Goal: Task Accomplishment & Management: Complete application form

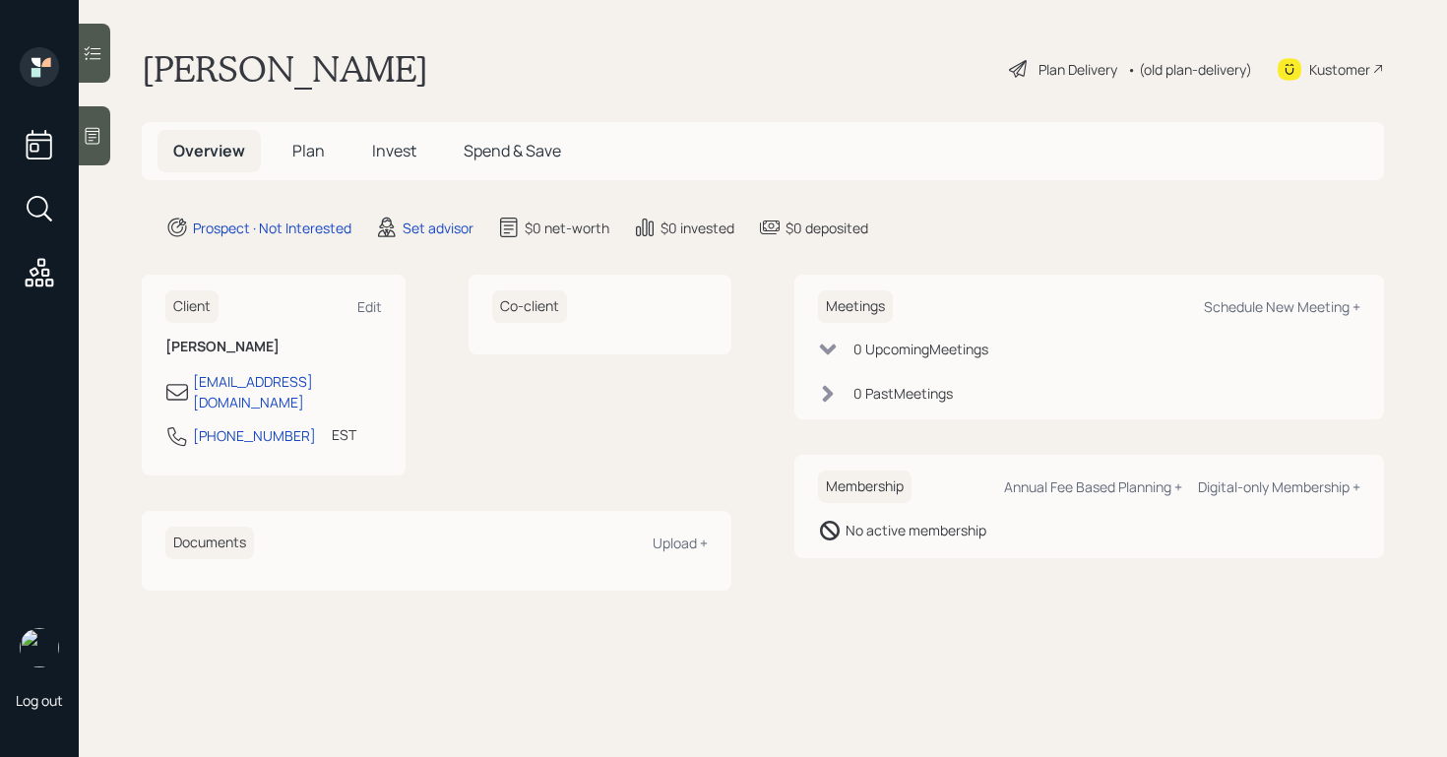
click at [99, 133] on icon at bounding box center [93, 136] width 20 height 20
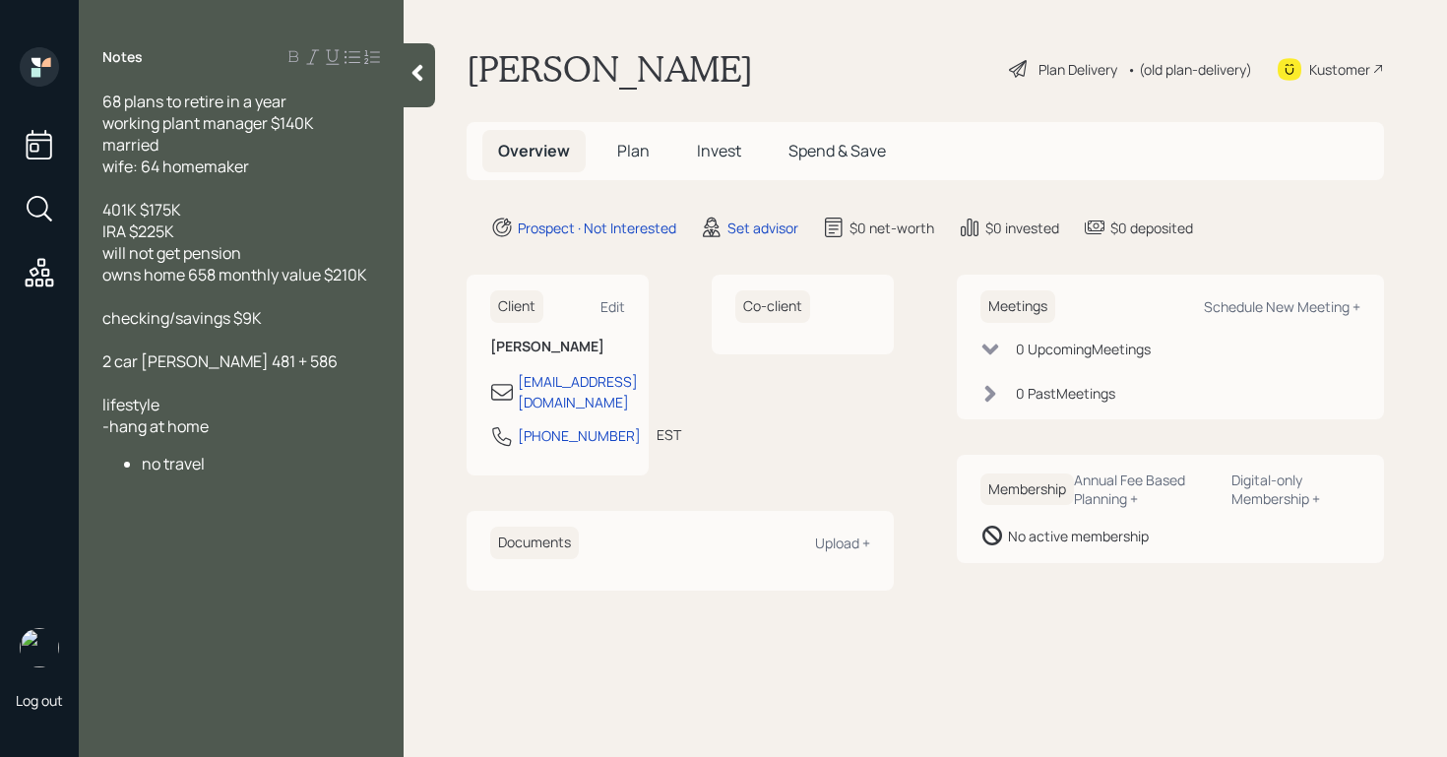
click at [409, 84] on div at bounding box center [420, 75] width 32 height 64
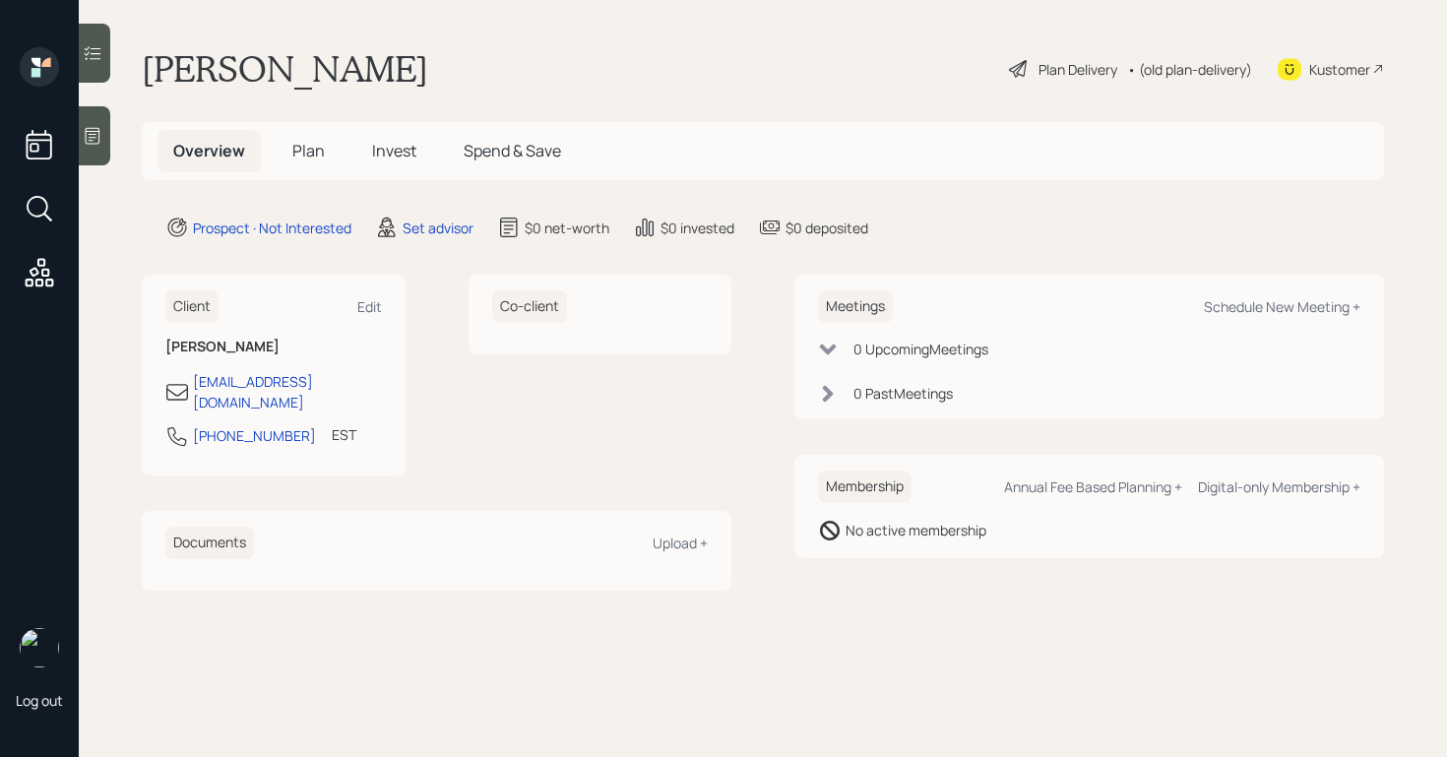
click at [94, 139] on icon at bounding box center [93, 136] width 20 height 20
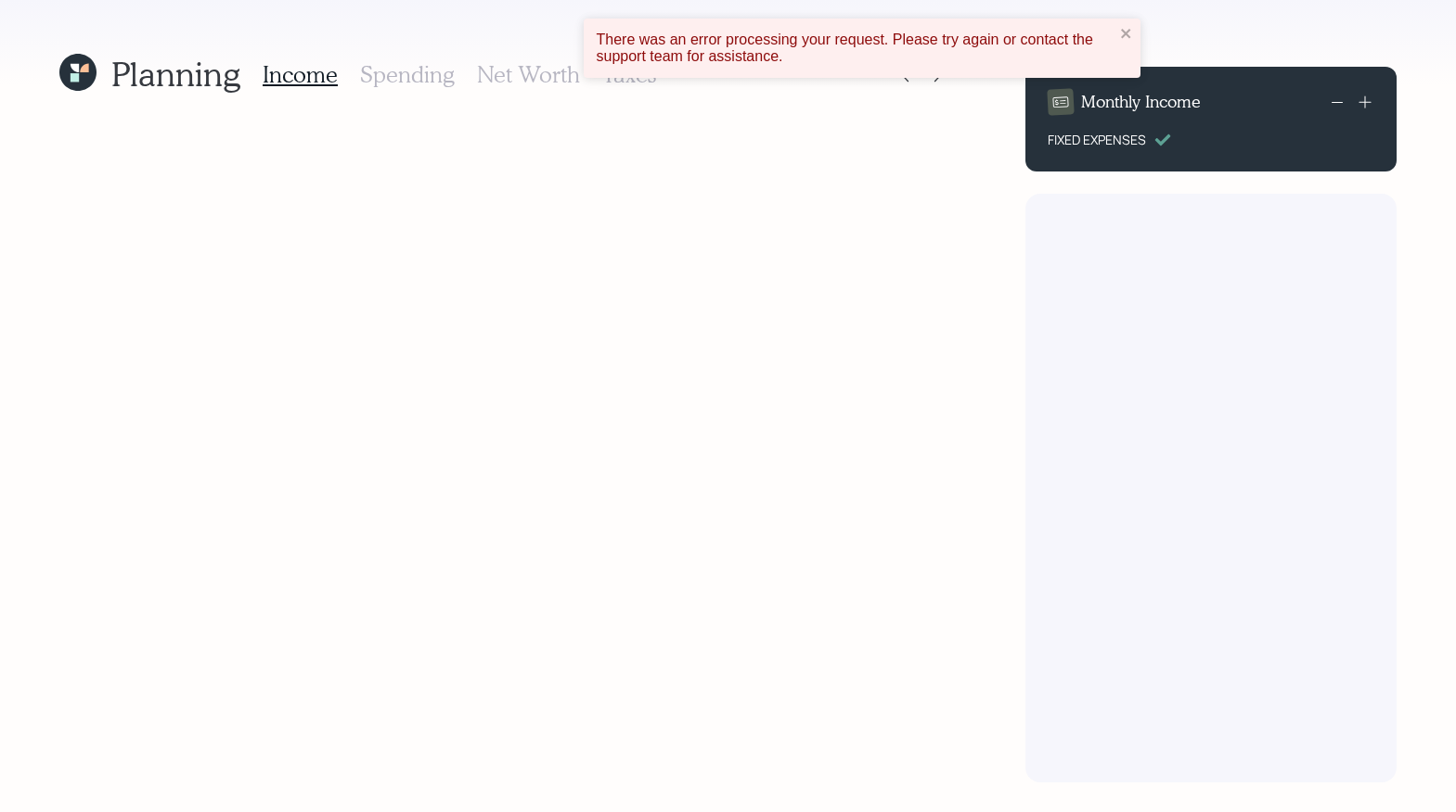
click at [76, 78] on icon at bounding box center [74, 77] width 8 height 8
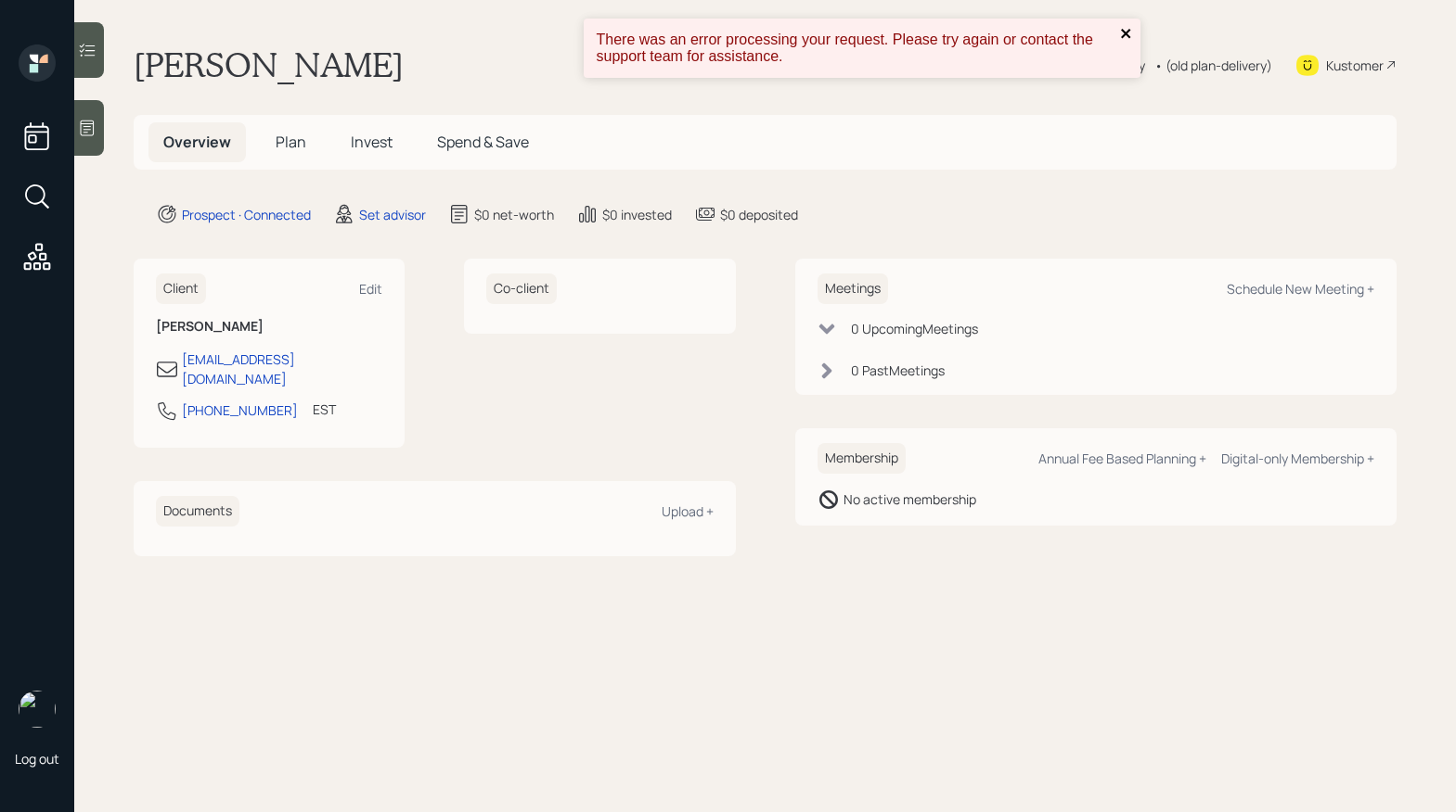
click at [1130, 33] on icon "close" at bounding box center [1126, 34] width 13 height 15
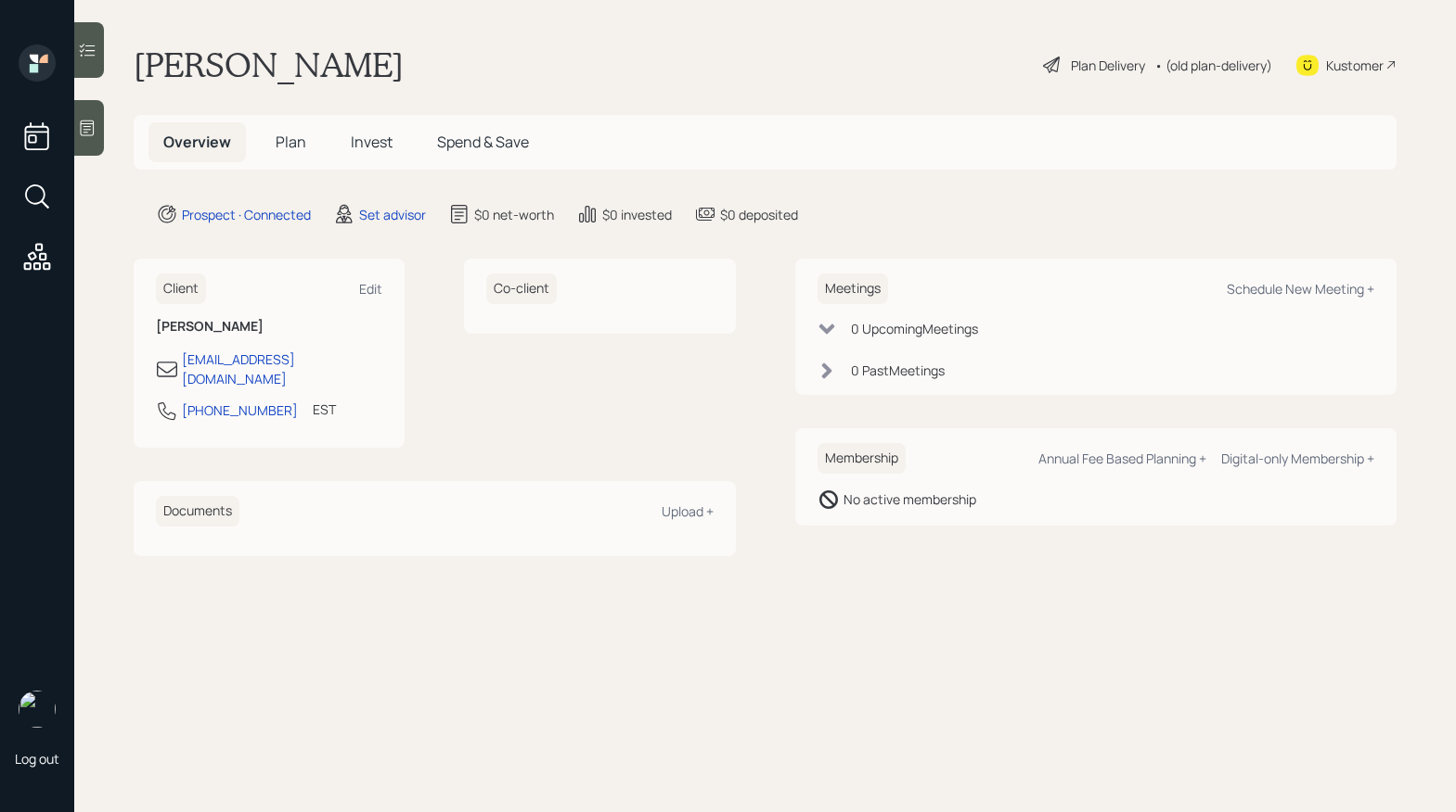
click at [1097, 67] on div "Plan Delivery" at bounding box center [1107, 65] width 74 height 20
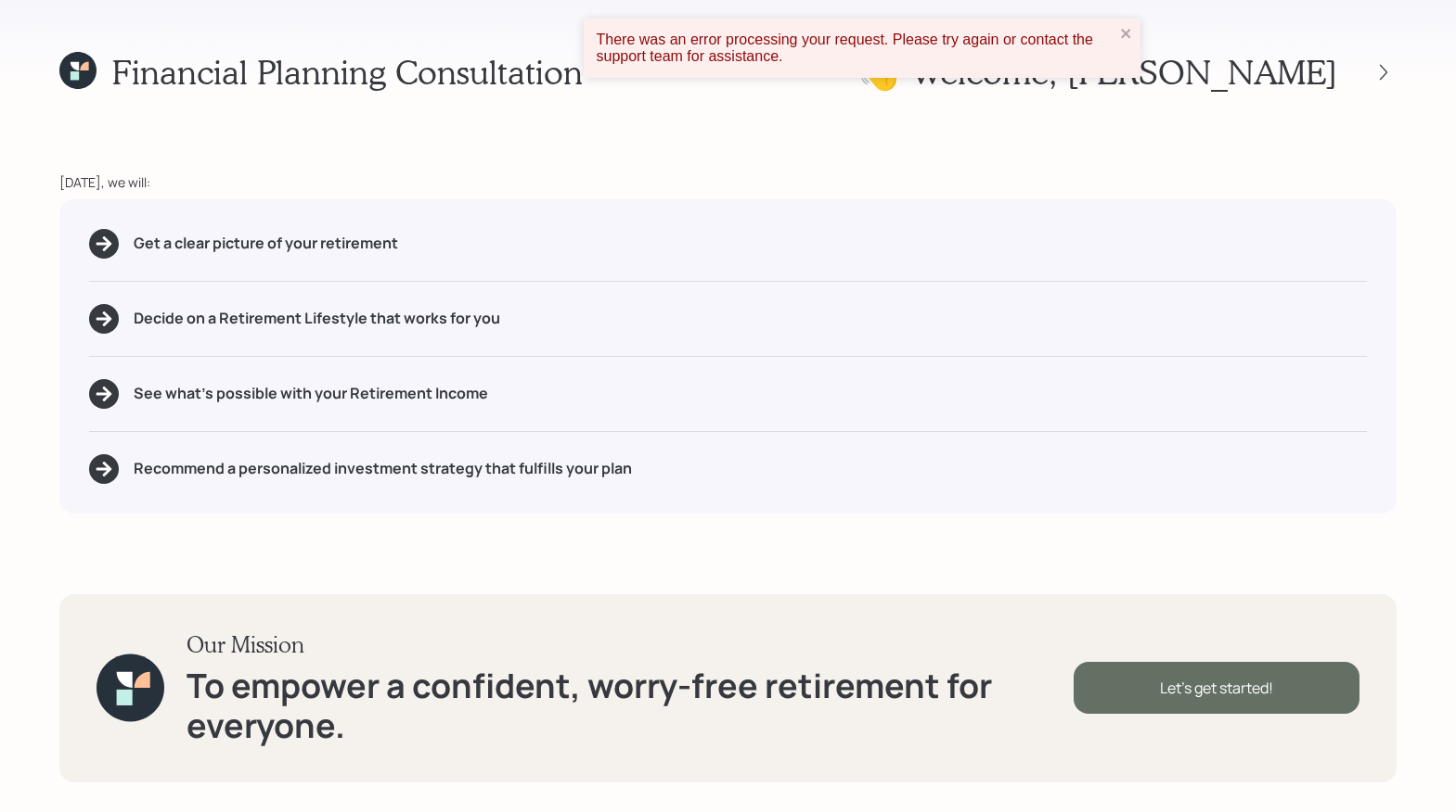
click at [1190, 677] on div "Let's get started!" at bounding box center [1216, 688] width 286 height 52
